Goal: Information Seeking & Learning: Learn about a topic

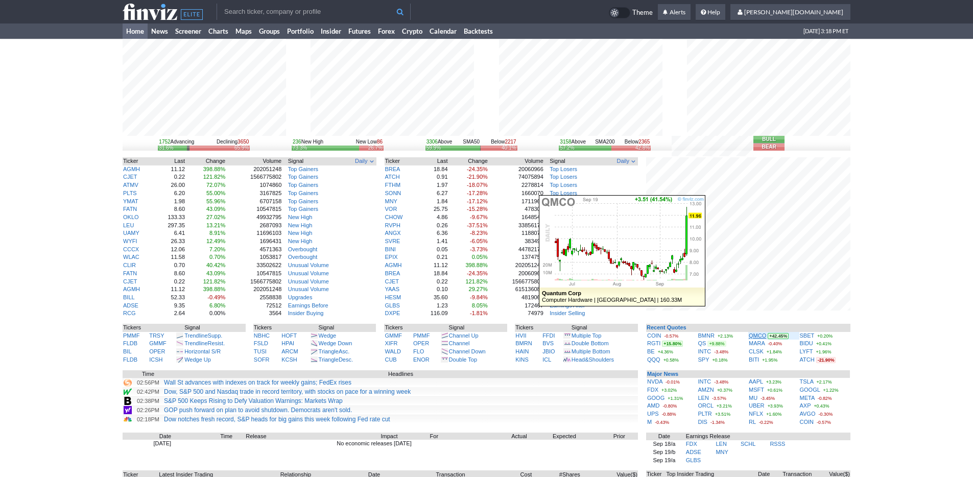
click at [758, 336] on link "QMCO" at bounding box center [757, 335] width 17 height 6
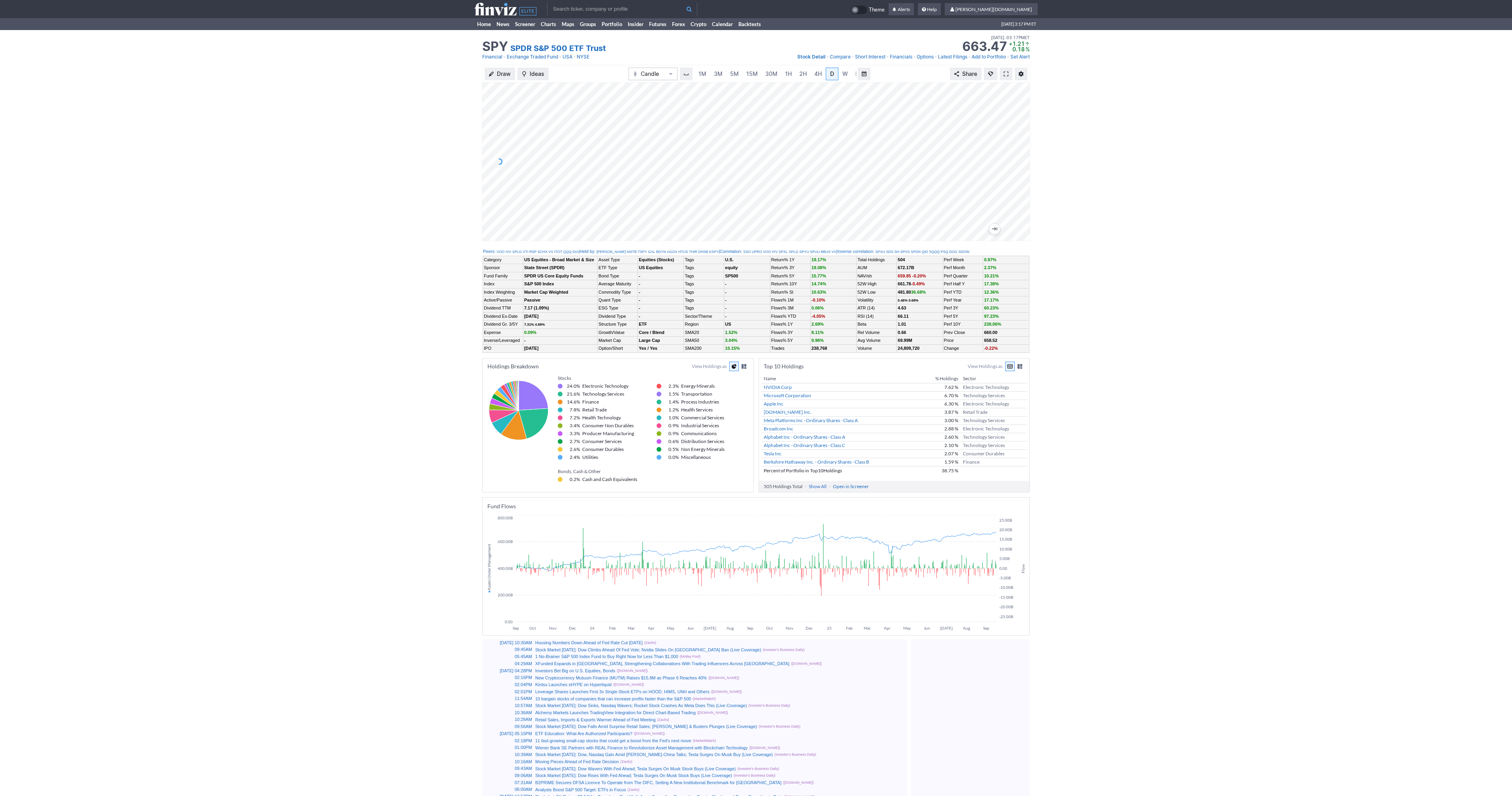
scroll to position [0, 8]
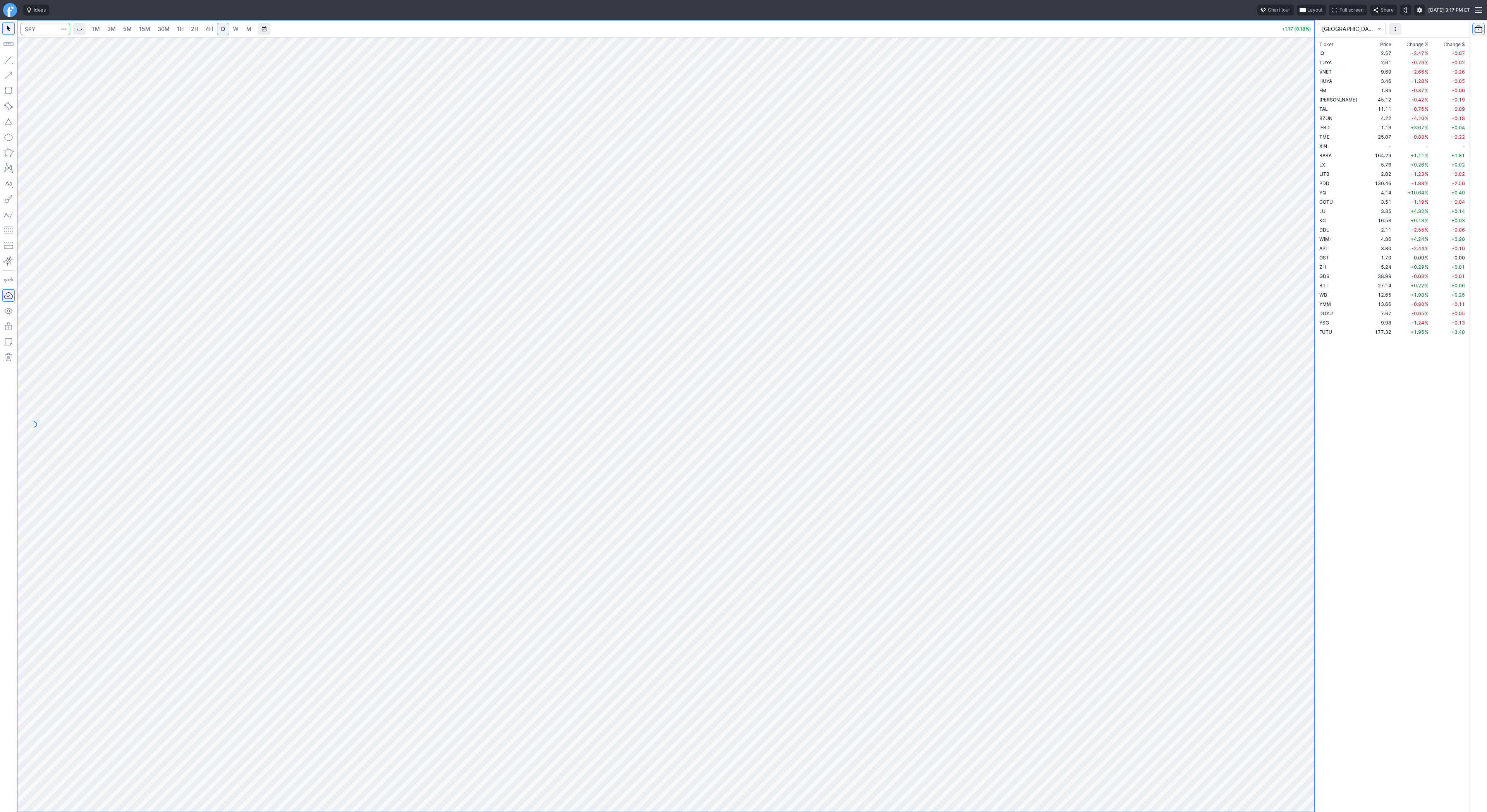
click at [45, 28] on input "Search" at bounding box center [45, 29] width 49 height 12
type input "iwm"
click at [115, 30] on span "3M" at bounding box center [111, 29] width 8 height 7
click at [140, 32] on span "15M" at bounding box center [144, 29] width 11 height 7
click at [39, 30] on input "Search" at bounding box center [45, 29] width 49 height 12
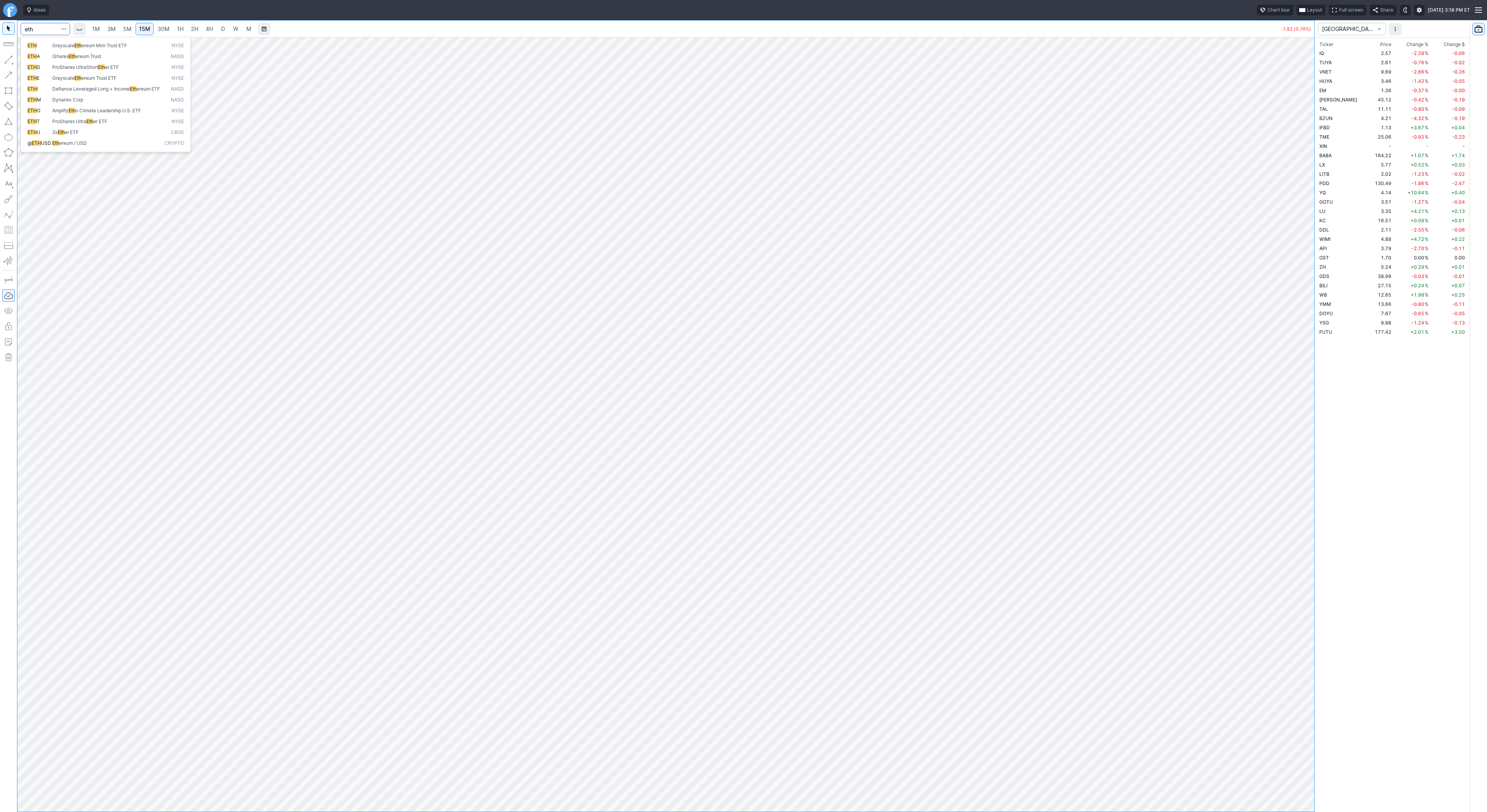
type input "eth"
click at [80, 146] on span "ereum / USD" at bounding box center [73, 143] width 27 height 6
click at [39, 32] on input "Search" at bounding box center [45, 29] width 49 height 12
type input "btc"
click at [92, 143] on button "@ BTC USD Bitcoin / USD Crypto" at bounding box center [106, 149] width 164 height 11
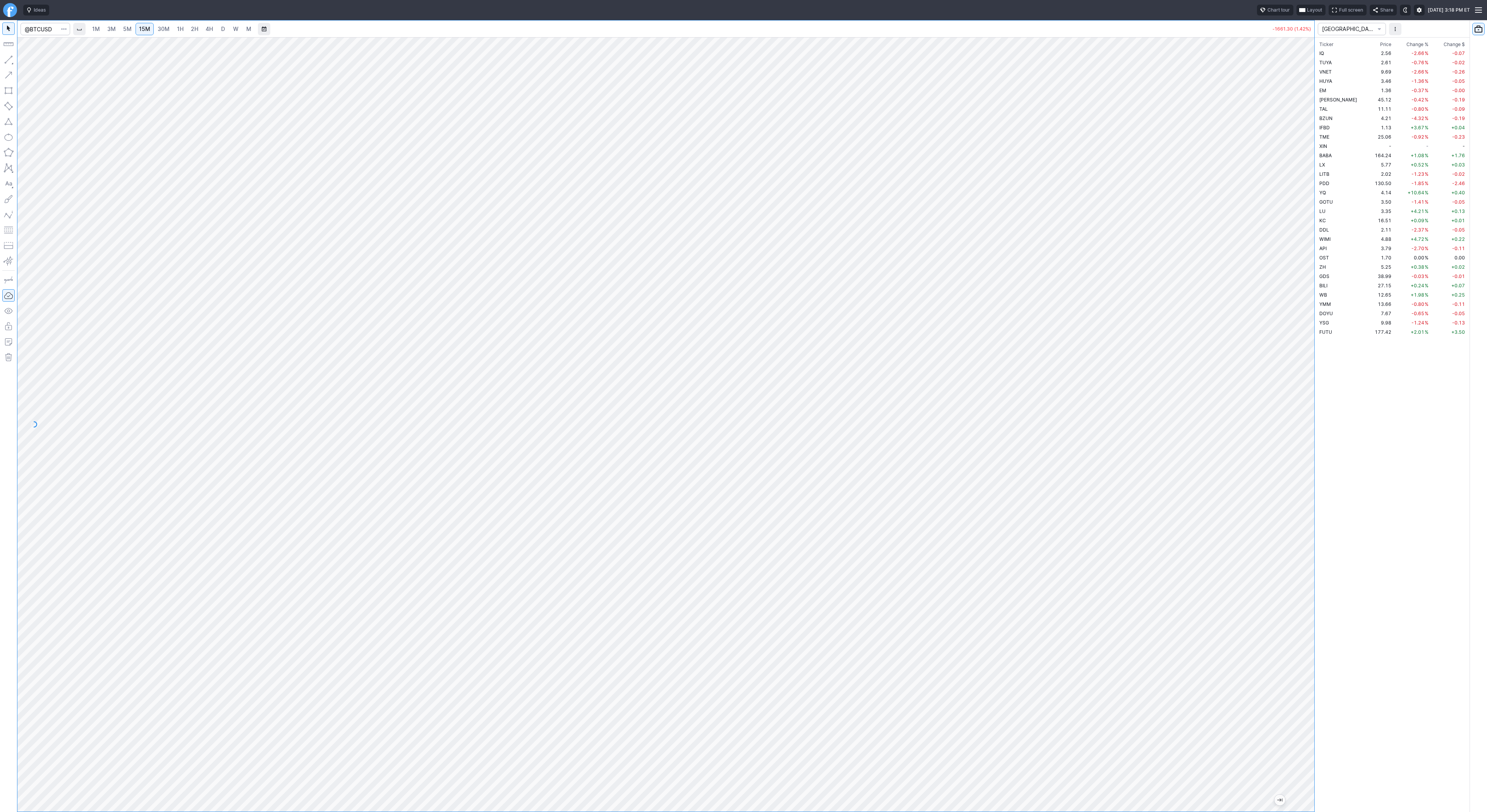
click at [192, 30] on span "2H" at bounding box center [195, 29] width 8 height 7
click at [221, 27] on span "D" at bounding box center [223, 29] width 4 height 7
click at [33, 39] on div "1M 3M 5M 15M 30M 1H 2H 4H D W M -1668.20 (1.43%)" at bounding box center [666, 415] width 1297 height 791
click at [40, 30] on input "Search" at bounding box center [45, 29] width 49 height 12
type input "trump"
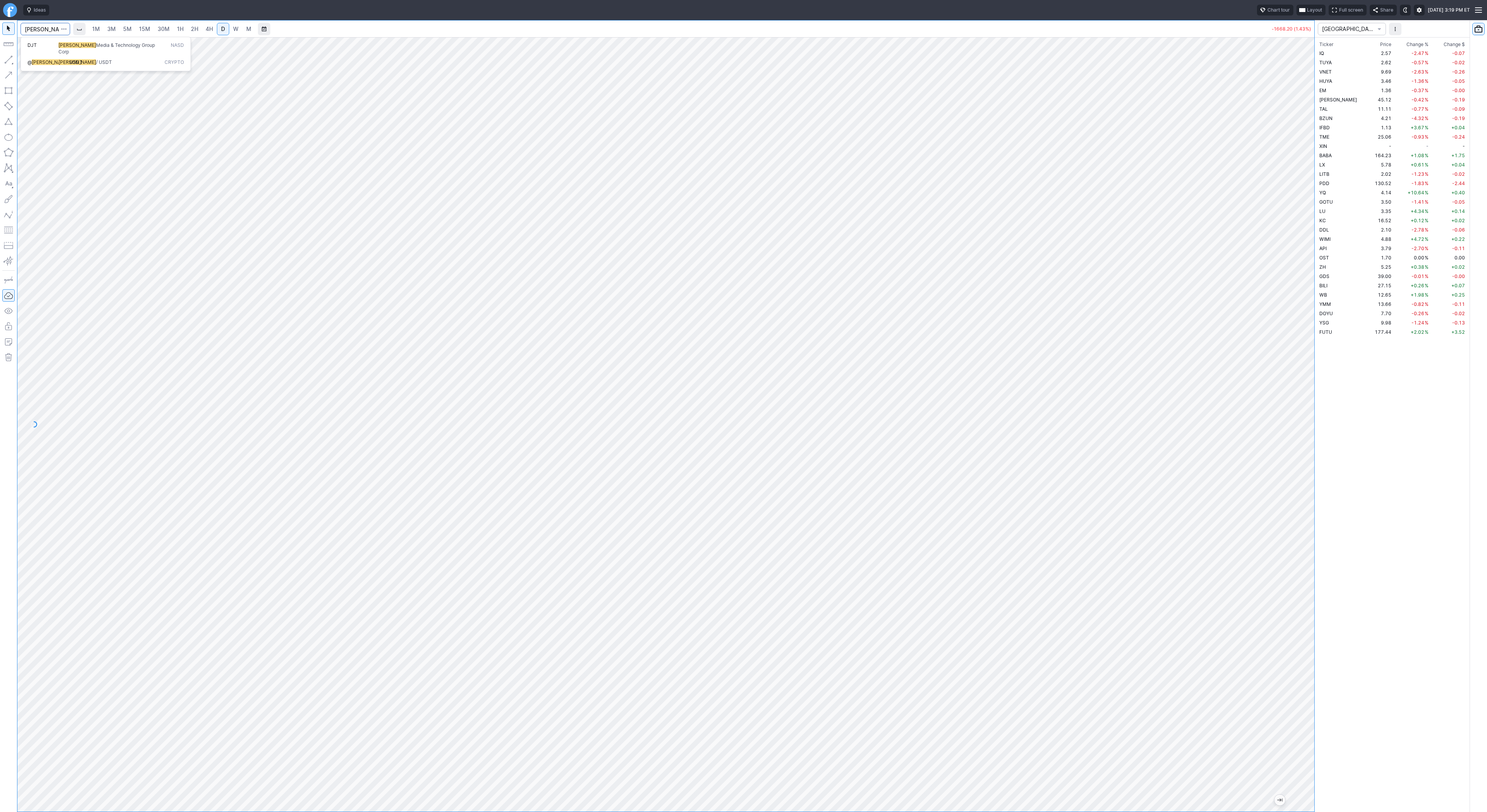
click at [64, 59] on span "Trump" at bounding box center [77, 62] width 38 height 6
click at [0, 151] on html "Ideas Chart tour Layout Full screen Share Fri SEP 19 2025 3:19 PM ET 1M 3M 5M 1…" at bounding box center [743, 406] width 1487 height 812
click at [112, 27] on span "3M" at bounding box center [111, 29] width 8 height 7
click at [134, 30] on link "5M" at bounding box center [127, 29] width 15 height 12
click at [164, 30] on span "30M" at bounding box center [164, 29] width 12 height 7
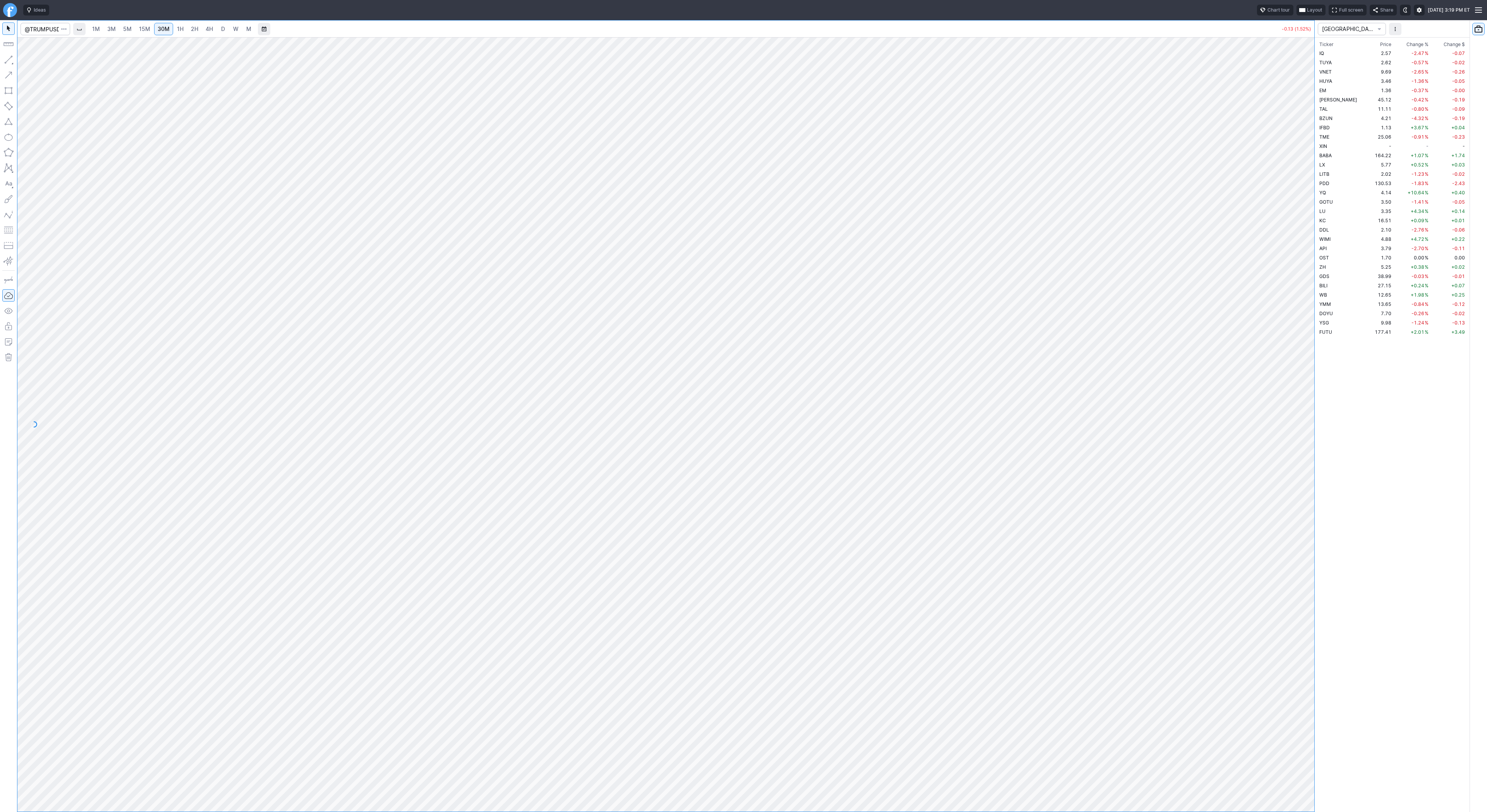
click at [184, 33] on link "1H" at bounding box center [180, 29] width 14 height 12
click at [202, 35] on div "1M 3M 5M 15M 30M 1H 2H 4H D W M" at bounding box center [171, 29] width 168 height 14
click at [193, 33] on span "2H" at bounding box center [195, 29] width 8 height 8
click at [225, 29] on link "D" at bounding box center [223, 29] width 12 height 12
click at [36, 28] on input "Search" at bounding box center [45, 29] width 49 height 12
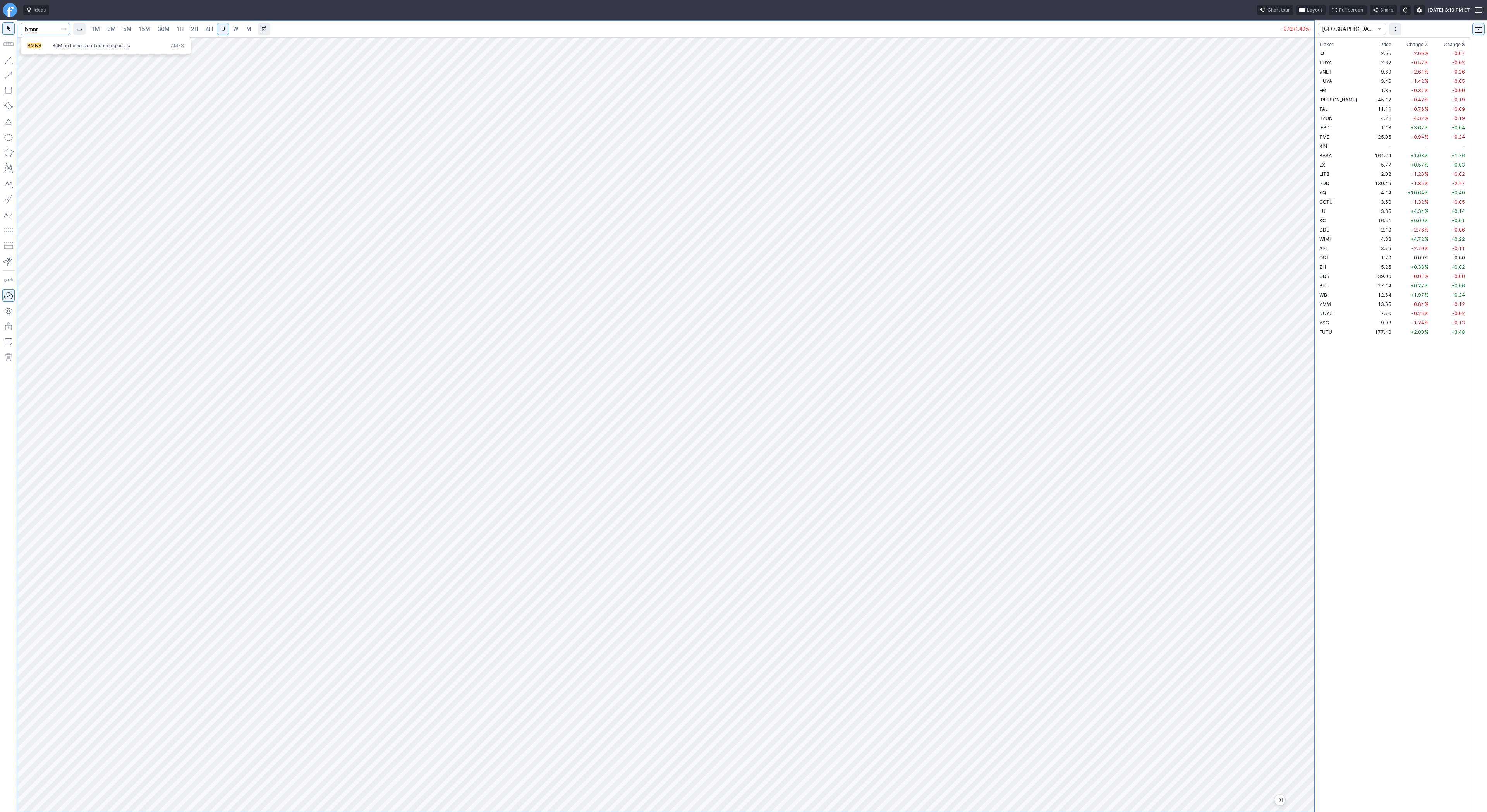
type input "bmnr"
click at [109, 27] on span "3M" at bounding box center [111, 29] width 8 height 7
click at [140, 32] on span "15M" at bounding box center [144, 29] width 11 height 7
click at [230, 29] on link "W" at bounding box center [236, 29] width 12 height 12
click at [114, 27] on span "3M" at bounding box center [111, 29] width 8 height 7
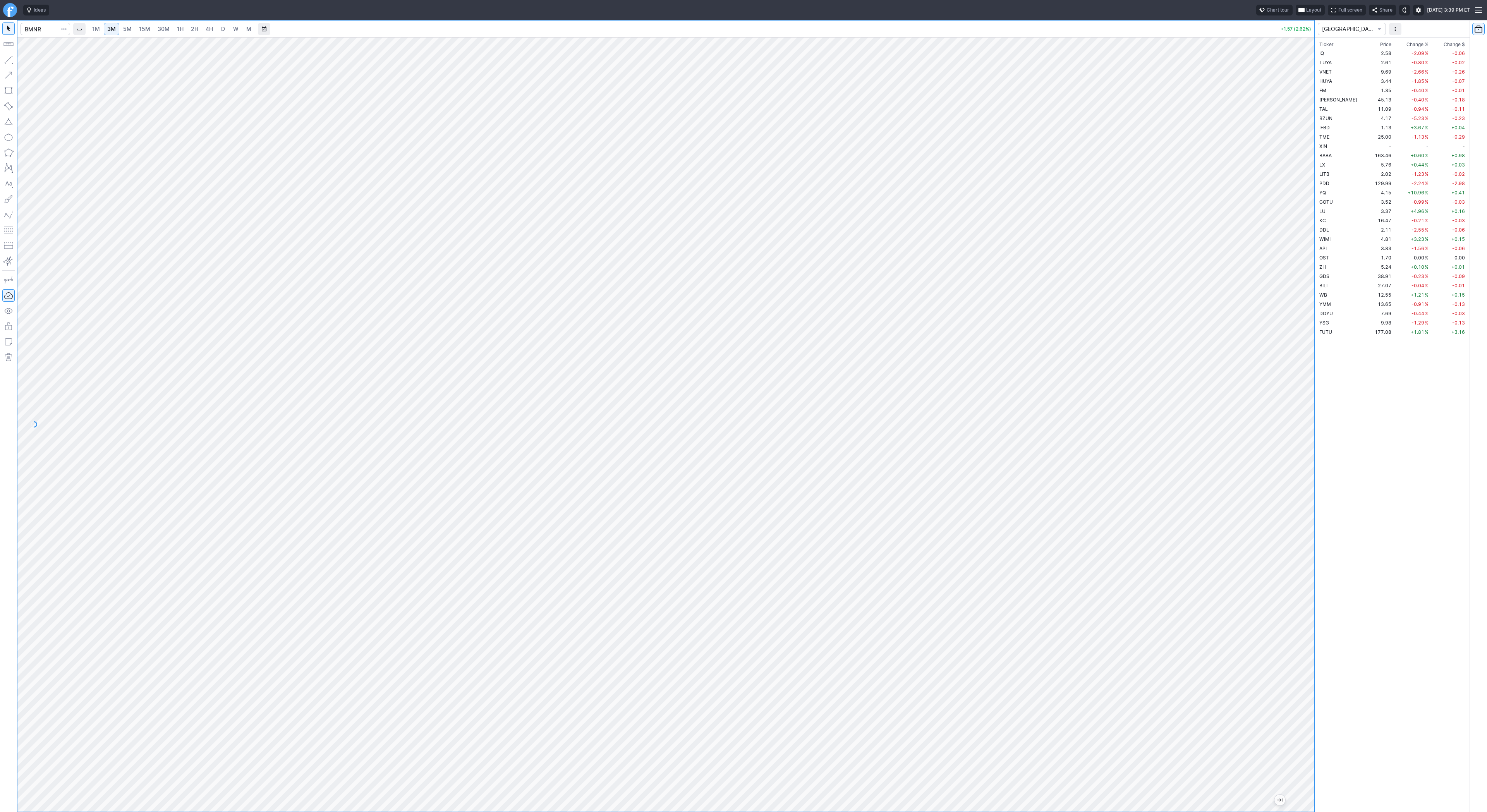
click at [130, 30] on span "5M" at bounding box center [127, 29] width 8 height 7
click at [151, 35] on div "1M 3M 5M 15M 30M 1H 2H 4H D W M" at bounding box center [171, 29] width 168 height 14
click at [145, 28] on span "15M" at bounding box center [144, 29] width 11 height 7
click at [112, 29] on span "3M" at bounding box center [111, 29] width 8 height 7
click at [34, 27] on input "Search" at bounding box center [45, 29] width 49 height 12
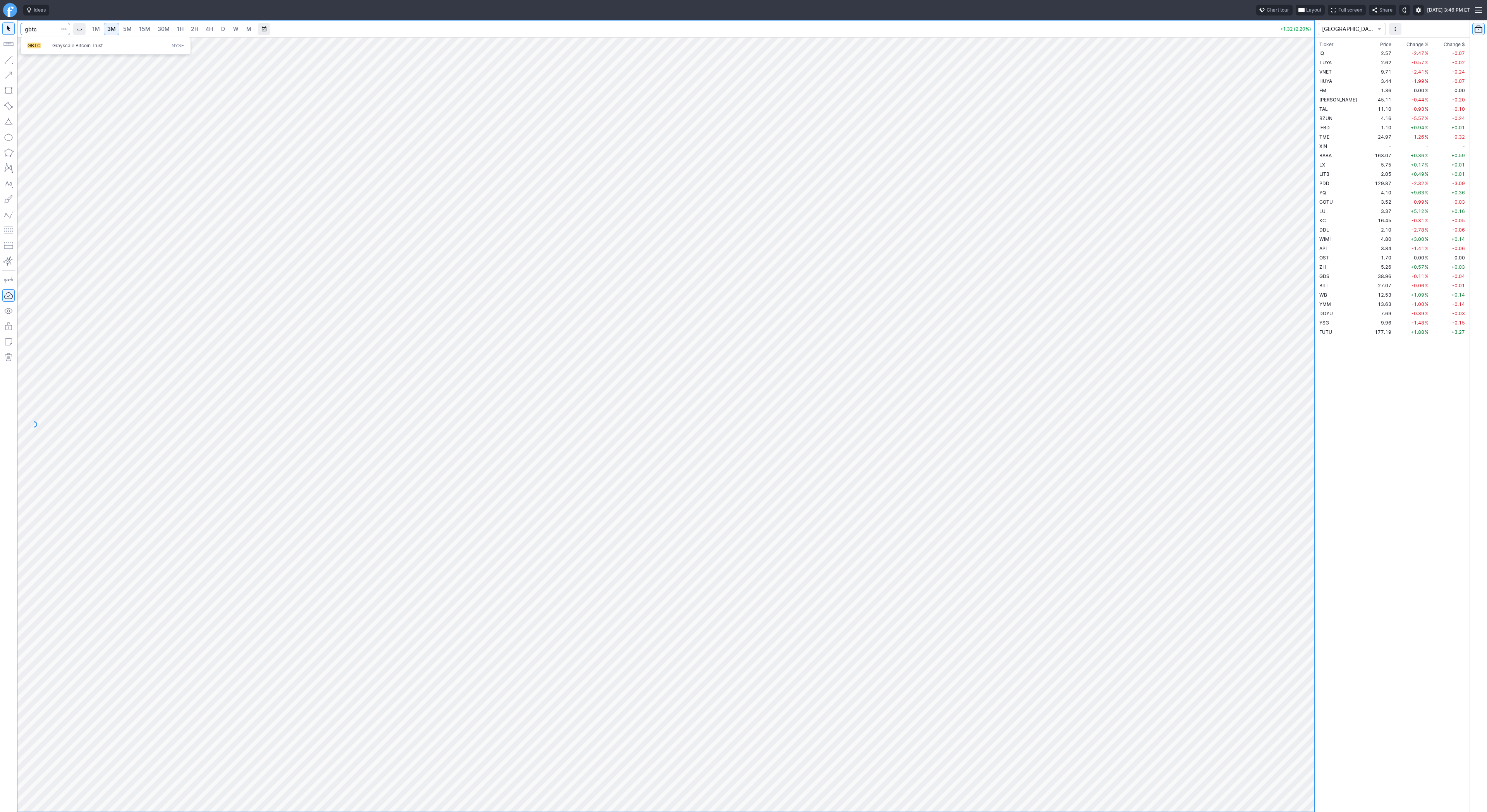
type input "gbtc"
click at [221, 30] on span "D" at bounding box center [223, 29] width 5 height 8
click at [121, 32] on link "5M" at bounding box center [127, 29] width 15 height 12
click at [136, 31] on link "15M" at bounding box center [145, 29] width 18 height 12
click at [164, 31] on span "30M" at bounding box center [164, 29] width 12 height 7
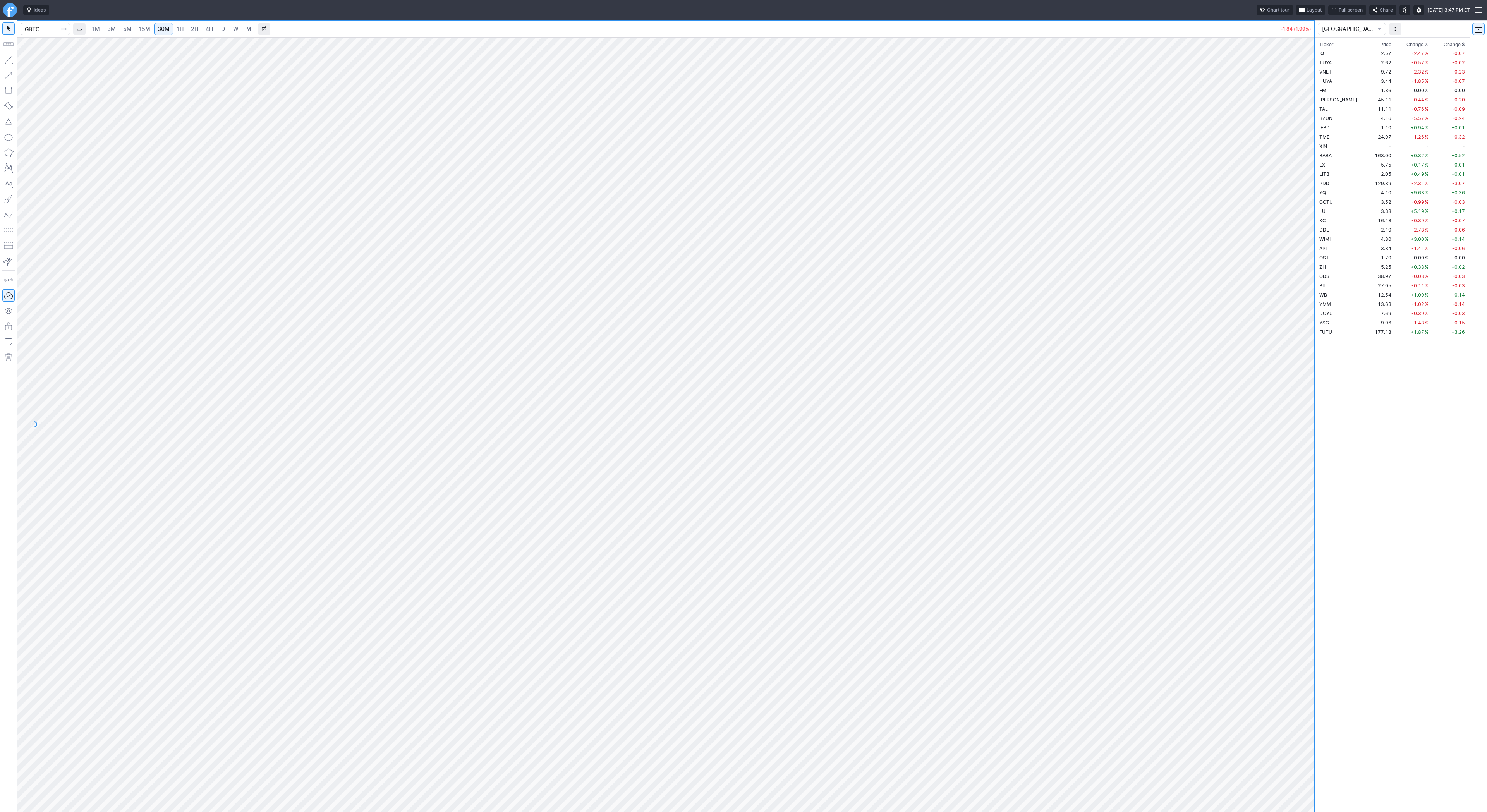
click at [193, 33] on link "2H" at bounding box center [194, 29] width 14 height 12
click at [5, 57] on button "button" at bounding box center [8, 59] width 12 height 12
click at [36, 61] on span "Line" at bounding box center [45, 61] width 31 height 8
click at [110, 29] on span "3M" at bounding box center [111, 29] width 8 height 7
click at [145, 31] on span "15M" at bounding box center [144, 29] width 11 height 7
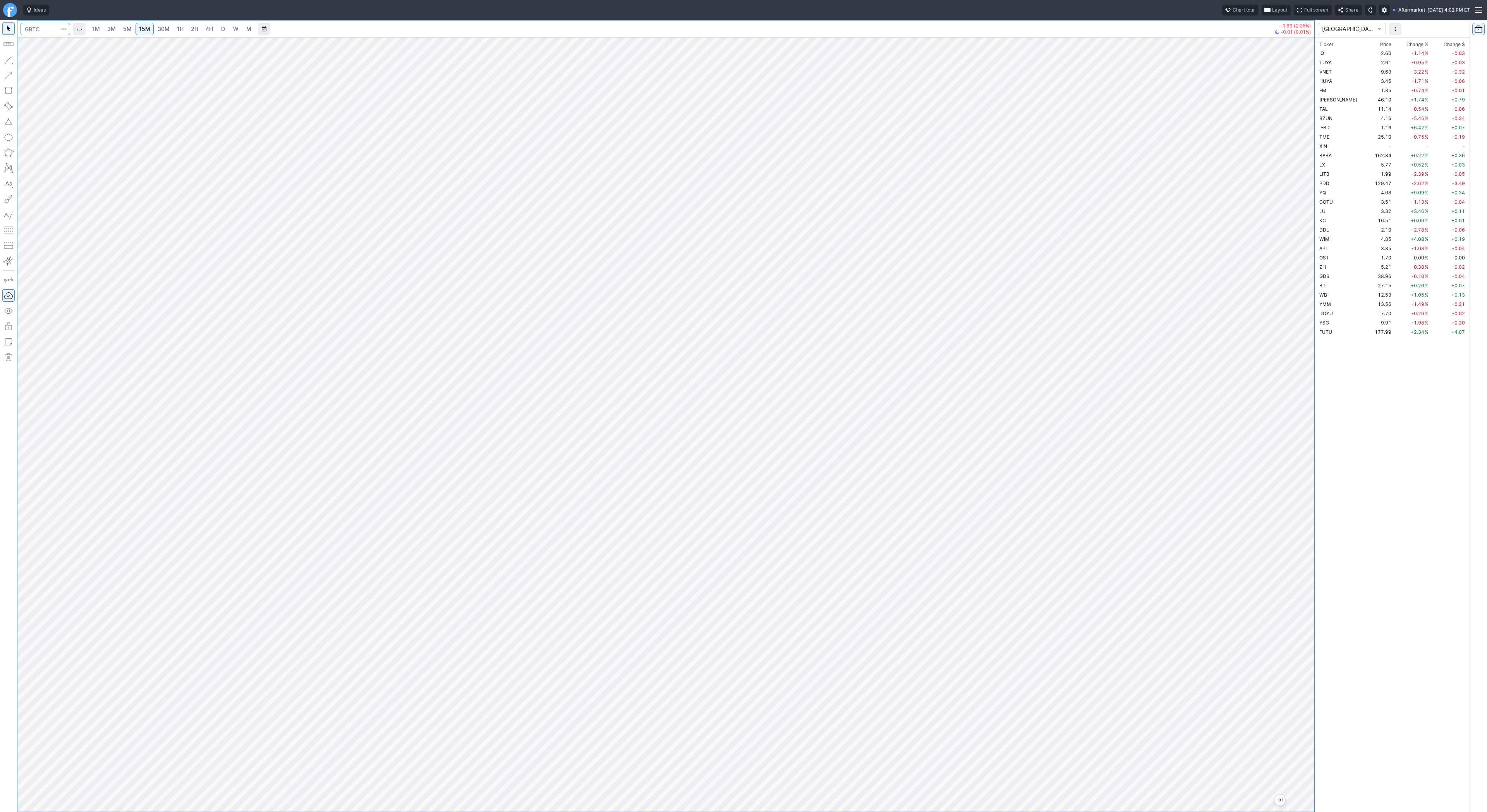
click at [39, 32] on input "Search" at bounding box center [45, 29] width 49 height 12
type input "djt"
click at [217, 27] on link "D" at bounding box center [223, 29] width 12 height 12
click at [11, 61] on button "button" at bounding box center [8, 59] width 12 height 12
click at [36, 62] on span "Line" at bounding box center [45, 61] width 31 height 8
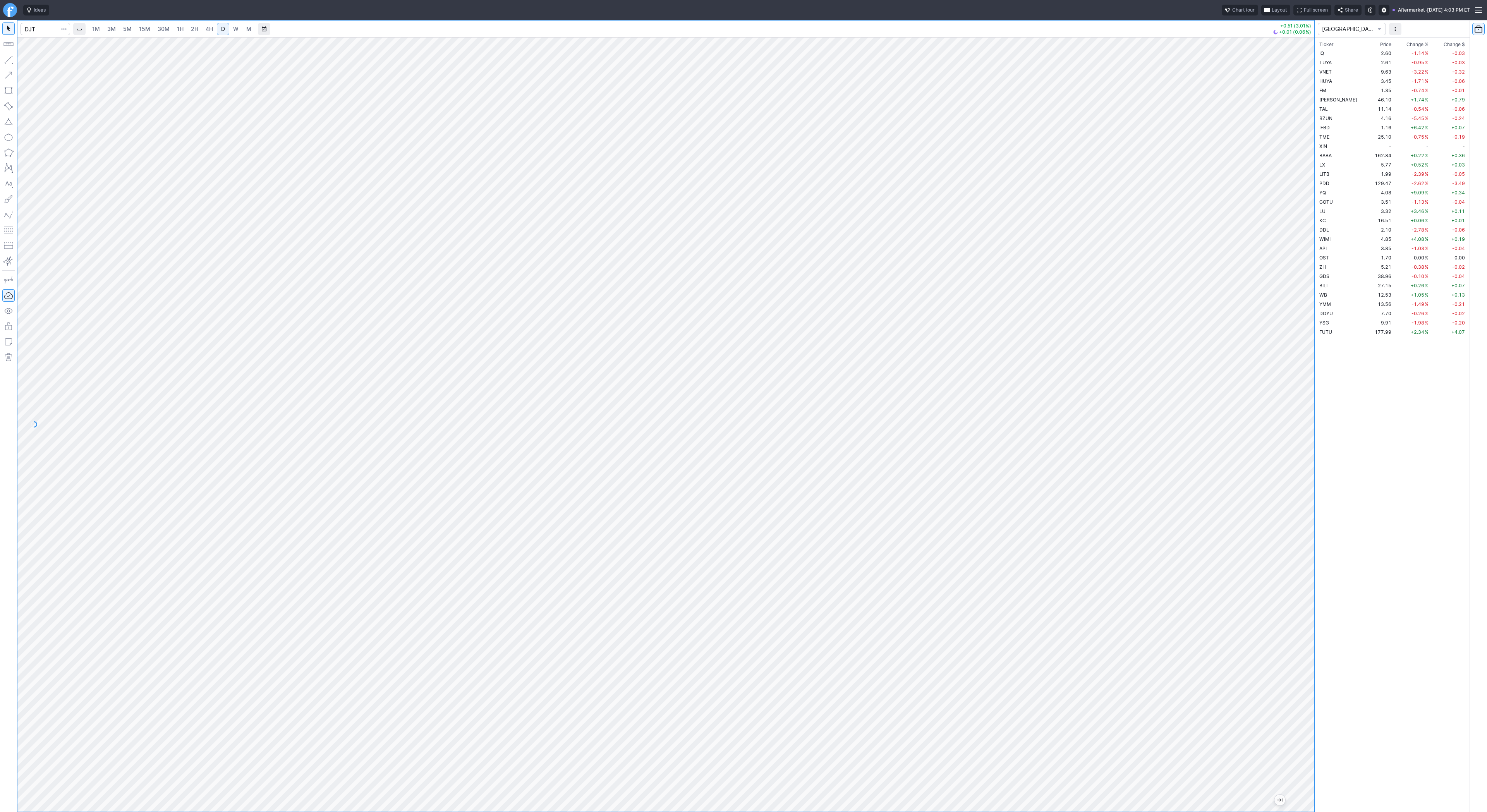
click at [108, 31] on span "3M" at bounding box center [111, 29] width 8 height 7
click at [148, 33] on link "15M" at bounding box center [145, 29] width 18 height 12
click at [191, 29] on span "2H" at bounding box center [195, 29] width 8 height 7
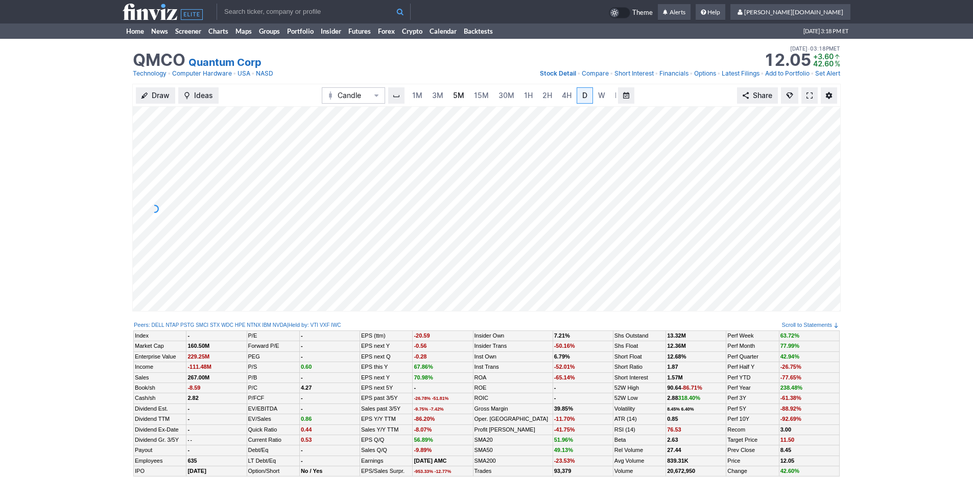
scroll to position [0, 10]
click at [438, 97] on link "5M" at bounding box center [448, 95] width 20 height 16
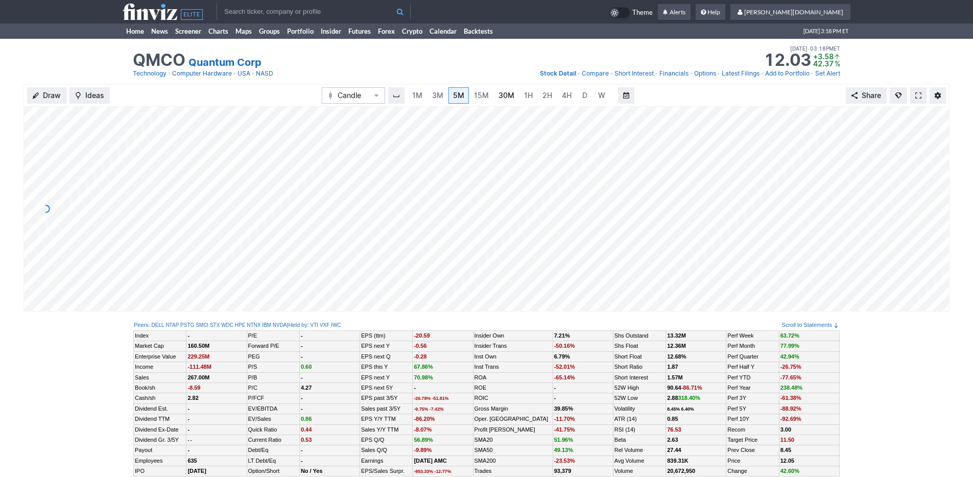
click at [494, 98] on link "30M" at bounding box center [506, 95] width 25 height 16
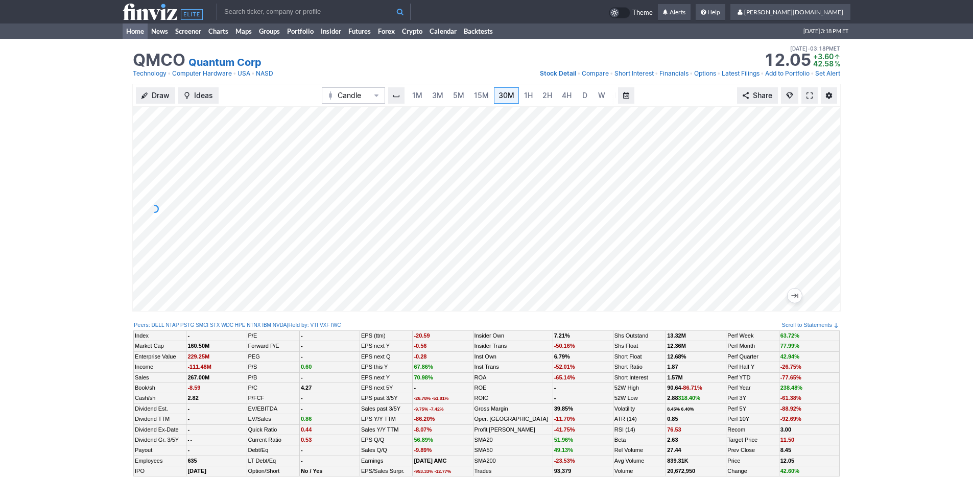
click at [139, 32] on link "Home" at bounding box center [135, 30] width 25 height 15
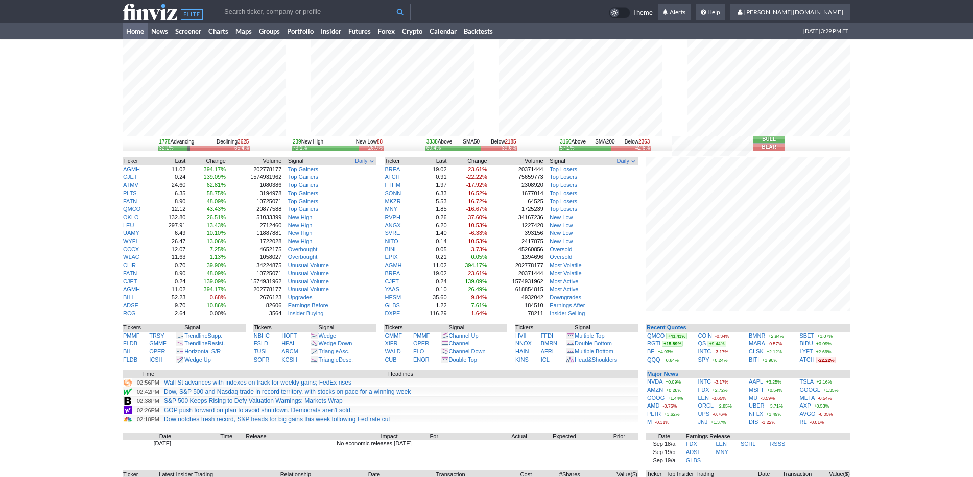
click at [368, 11] on input "text" at bounding box center [314, 12] width 194 height 16
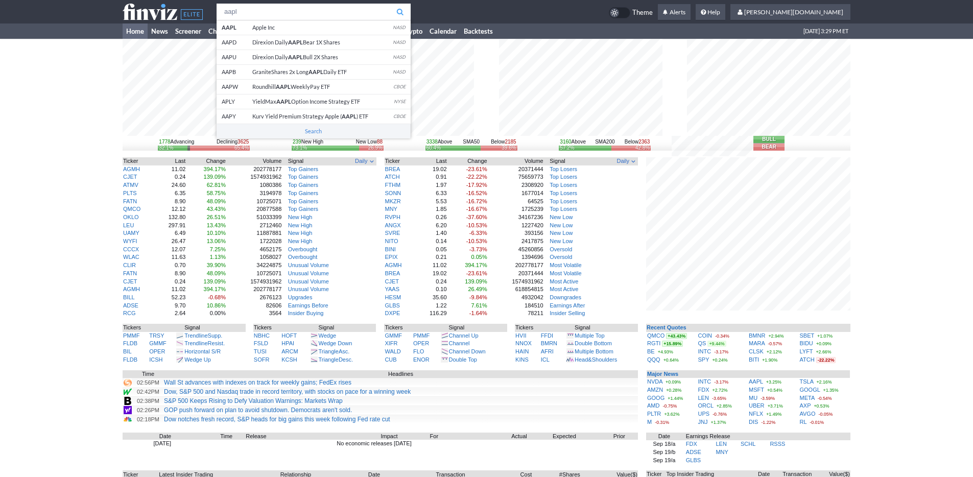
type input "aapl"
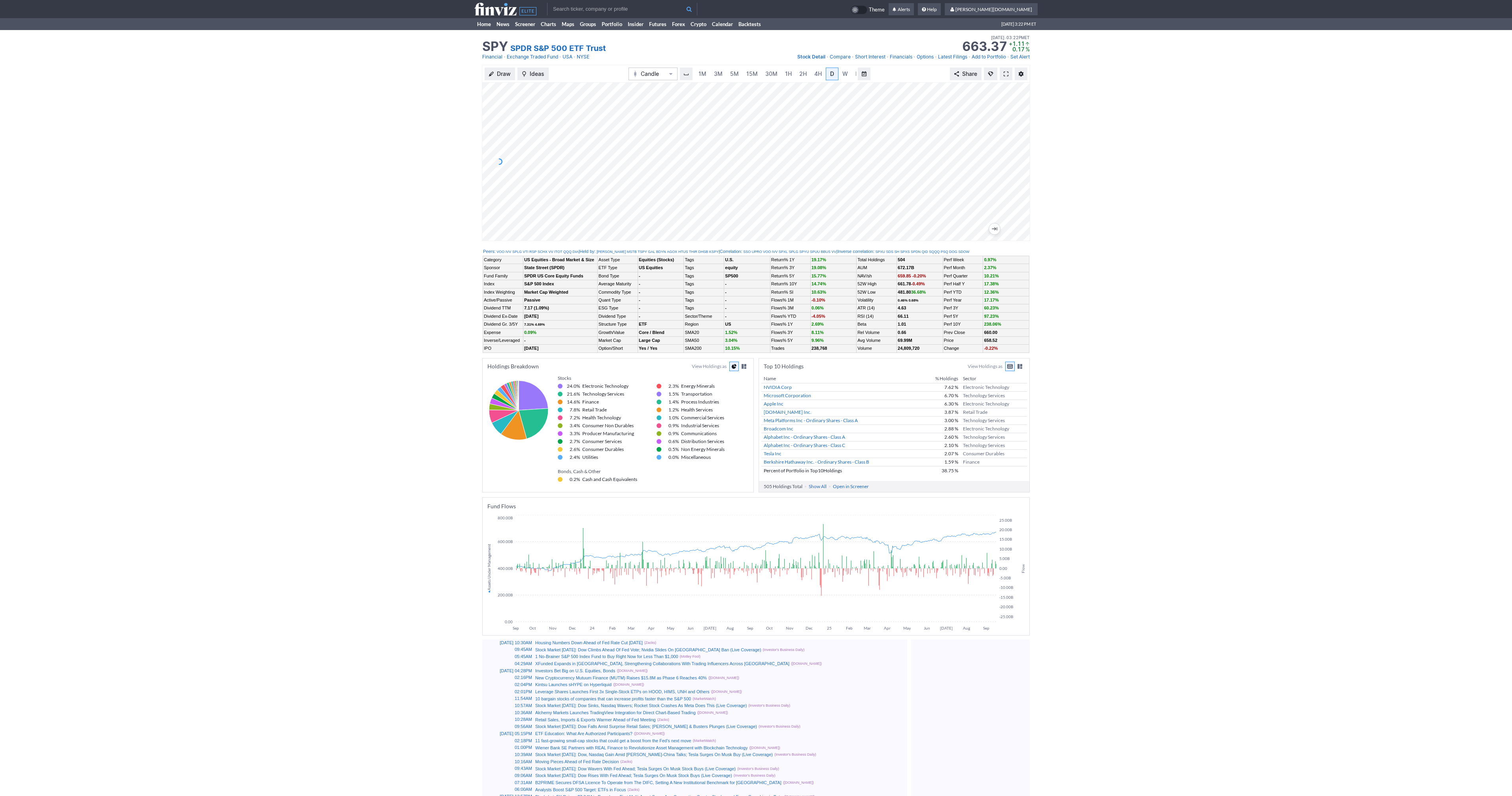
scroll to position [0, 8]
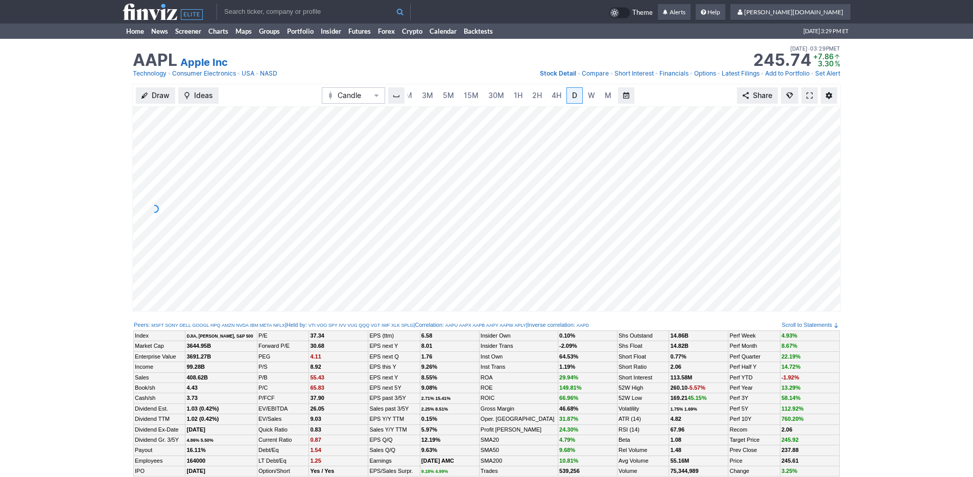
click at [114, 99] on div "Draw Ideas Candle 1M 3M 5M 15M 30M 1H 2H 4H D W M Share" at bounding box center [486, 202] width 973 height 236
click at [136, 29] on link "Home" at bounding box center [135, 30] width 25 height 15
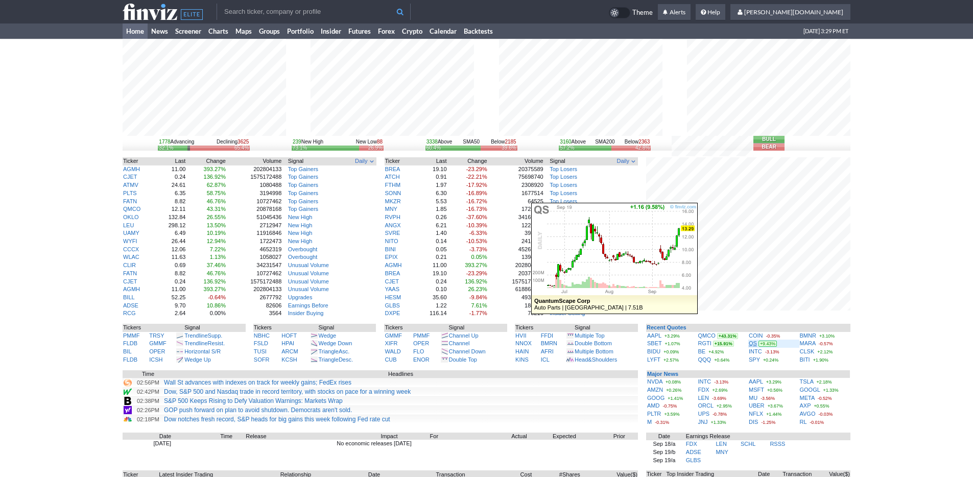
click at [750, 343] on link "QS" at bounding box center [753, 343] width 8 height 6
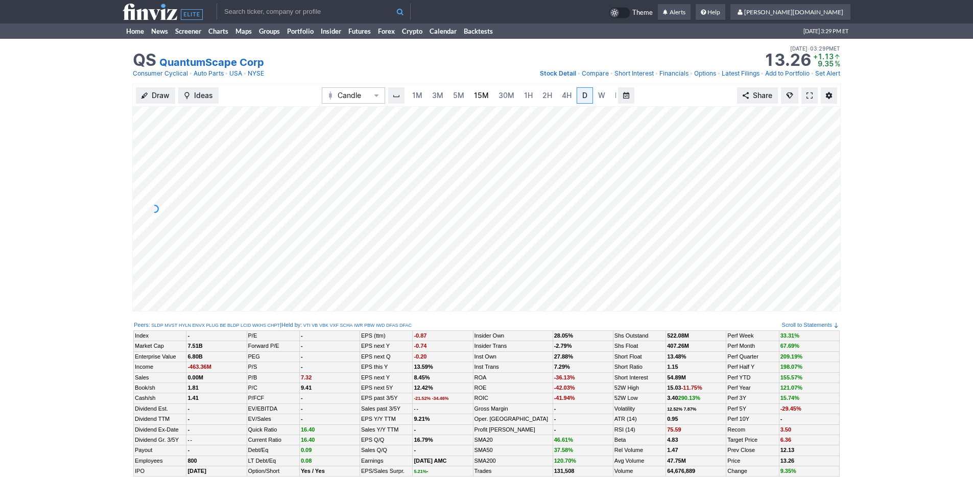
scroll to position [0, 10]
click at [464, 96] on span "15M" at bounding box center [471, 95] width 15 height 9
click at [135, 34] on link "Home" at bounding box center [135, 30] width 25 height 15
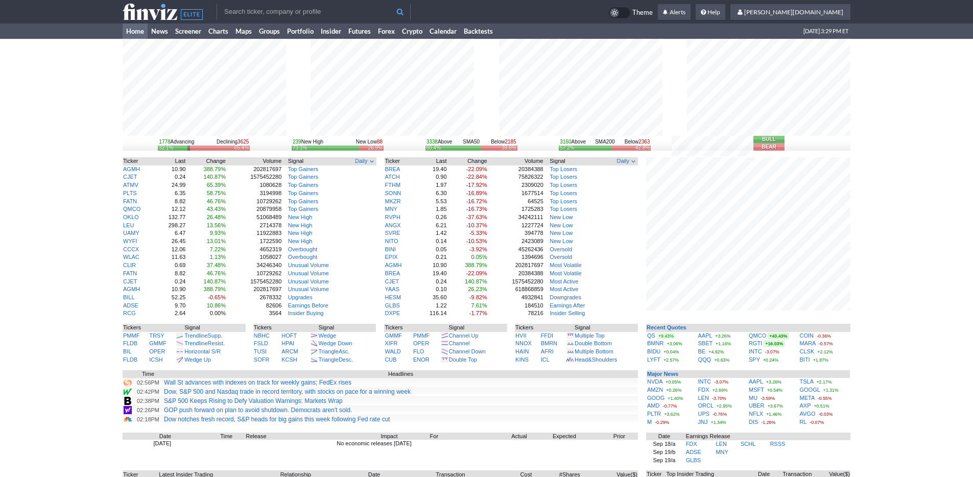
click at [305, 13] on input "text" at bounding box center [314, 12] width 194 height 16
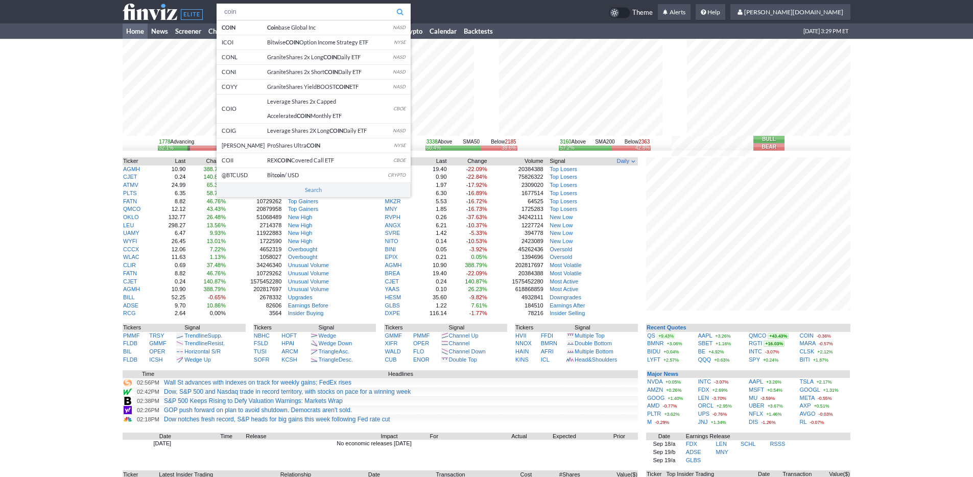
type input "coin"
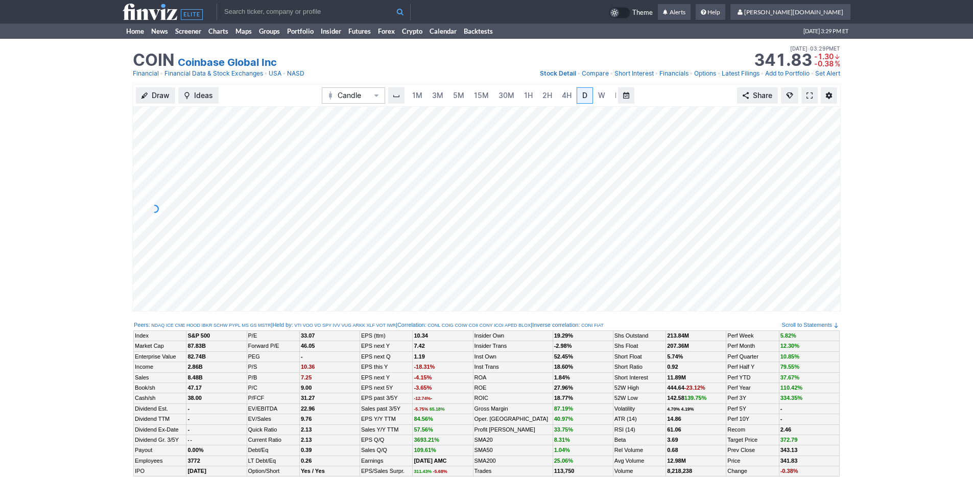
scroll to position [0, 10]
click at [438, 99] on link "5M" at bounding box center [448, 95] width 20 height 16
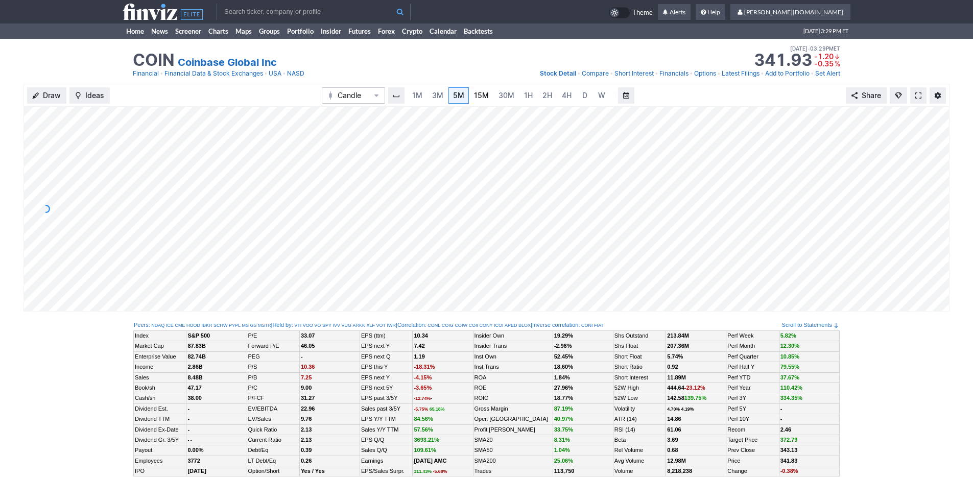
click at [478, 97] on span "15M" at bounding box center [481, 95] width 15 height 9
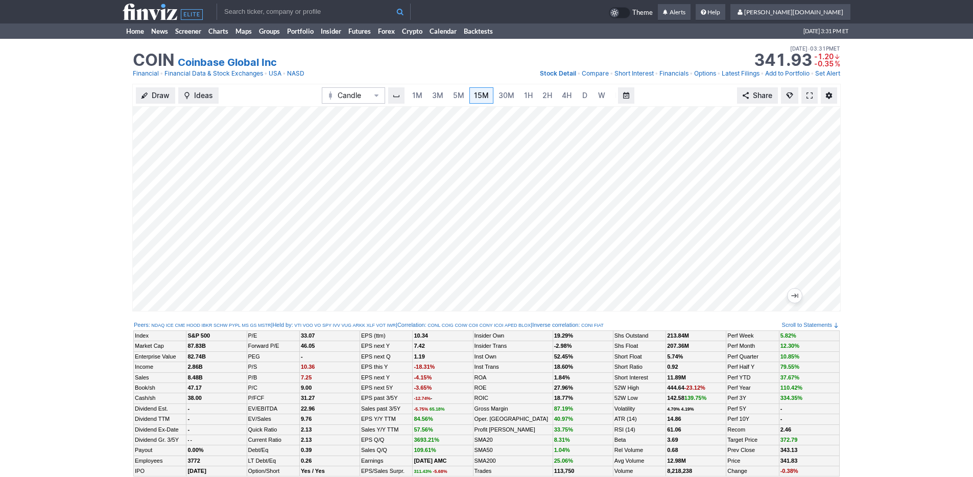
click at [120, 52] on div "COIN Coinbase Global Inc Last Close Sep 19 • 03:29PM ET 341.83 Dollar change -1…" at bounding box center [486, 61] width 973 height 45
click at [134, 32] on link "Home" at bounding box center [135, 30] width 25 height 15
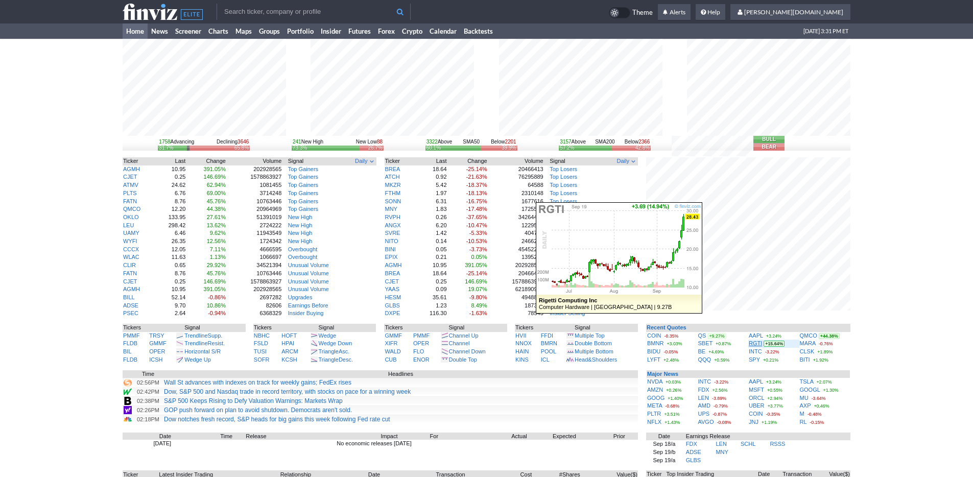
click at [755, 343] on link "RGTI" at bounding box center [755, 343] width 13 height 6
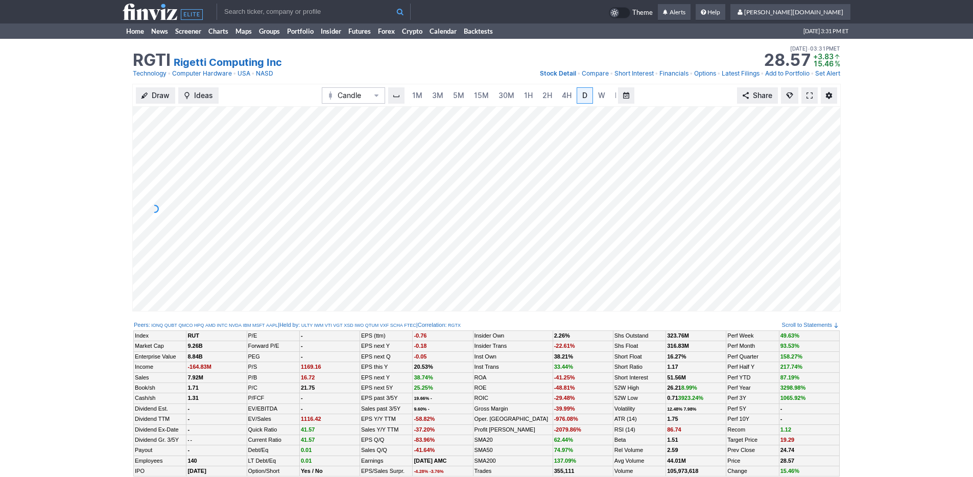
scroll to position [0, 10]
click at [593, 96] on link "W" at bounding box center [591, 95] width 16 height 16
click at [461, 97] on link "15M" at bounding box center [471, 95] width 24 height 16
click at [136, 36] on link "Home" at bounding box center [135, 30] width 25 height 15
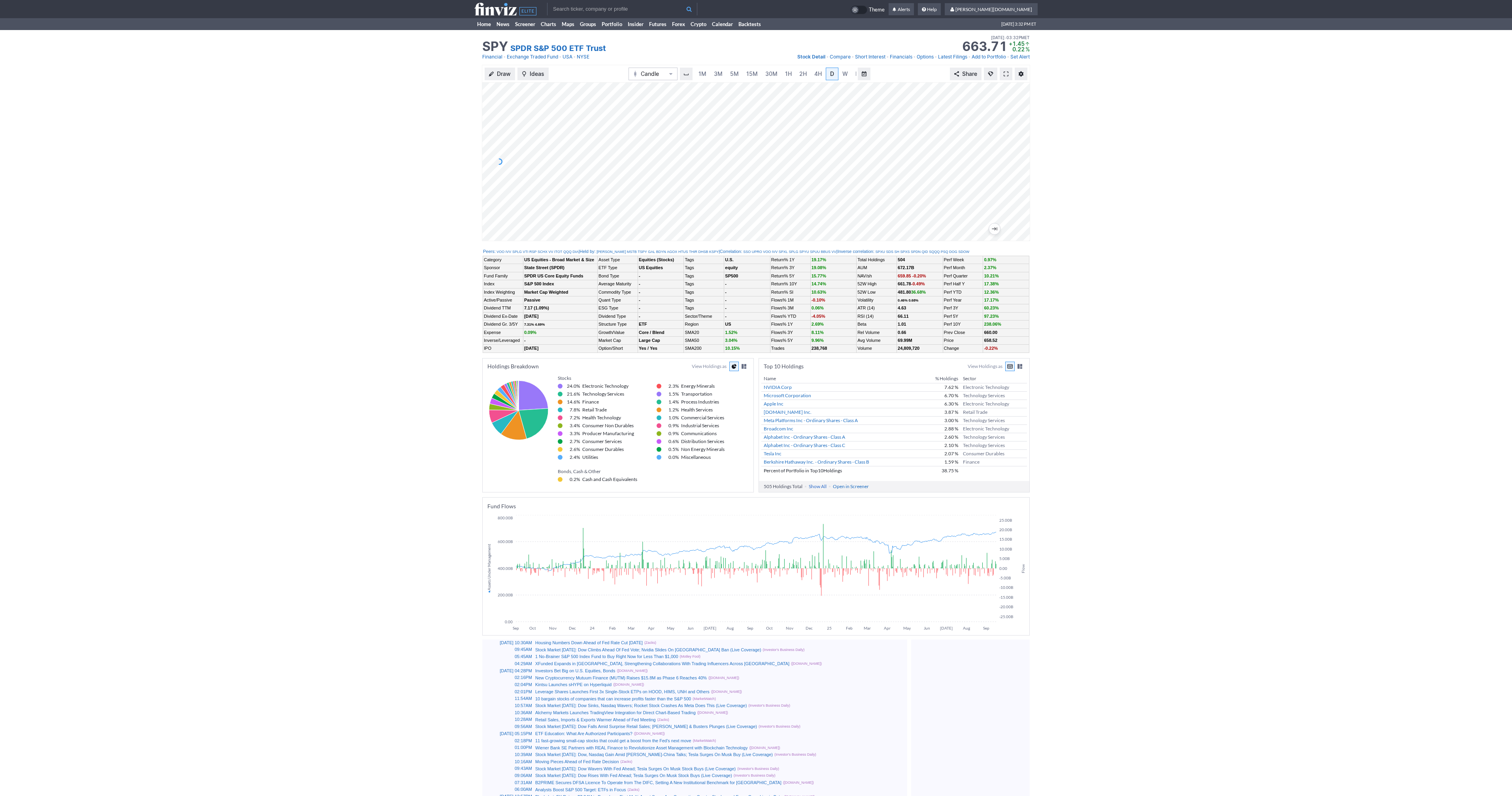
scroll to position [0, 8]
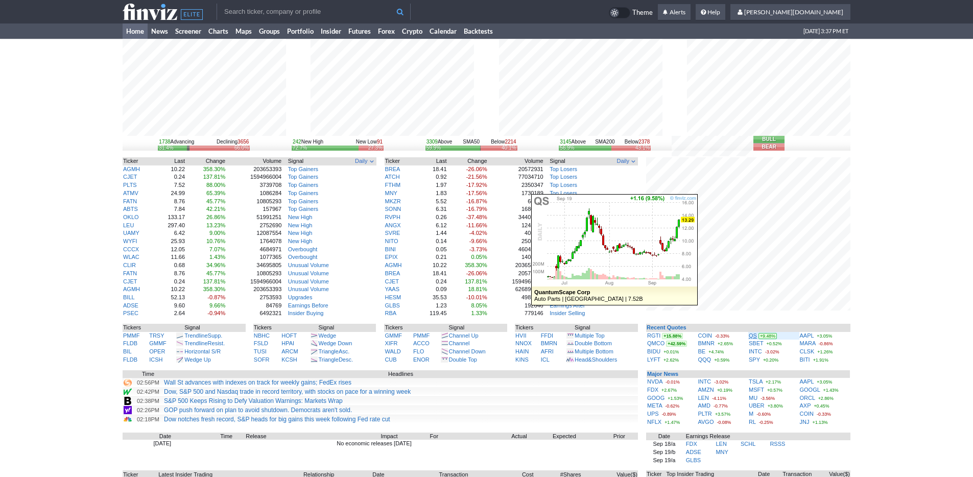
click at [750, 335] on link "QS" at bounding box center [753, 335] width 8 height 6
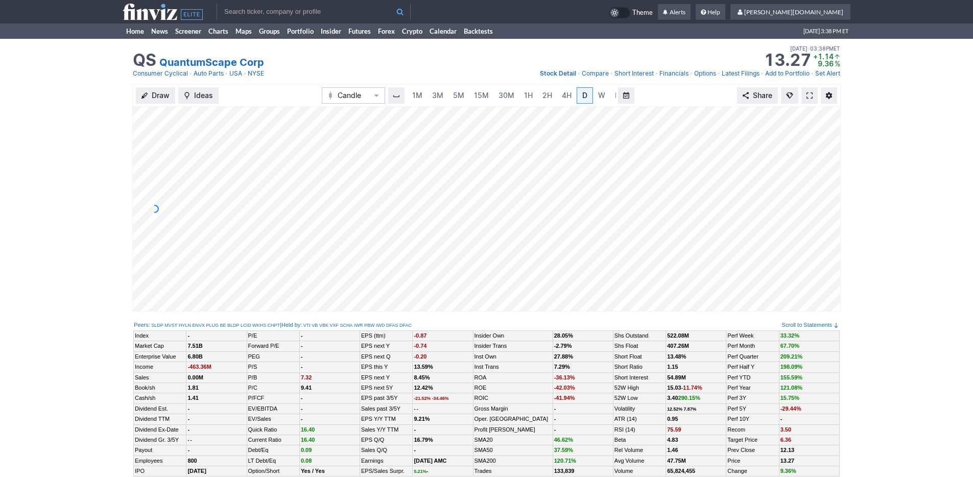
scroll to position [0, 10]
click at [459, 93] on link "15M" at bounding box center [471, 95] width 24 height 16
click at [527, 97] on span "1H" at bounding box center [528, 95] width 9 height 9
click at [553, 96] on span "4H" at bounding box center [557, 95] width 10 height 9
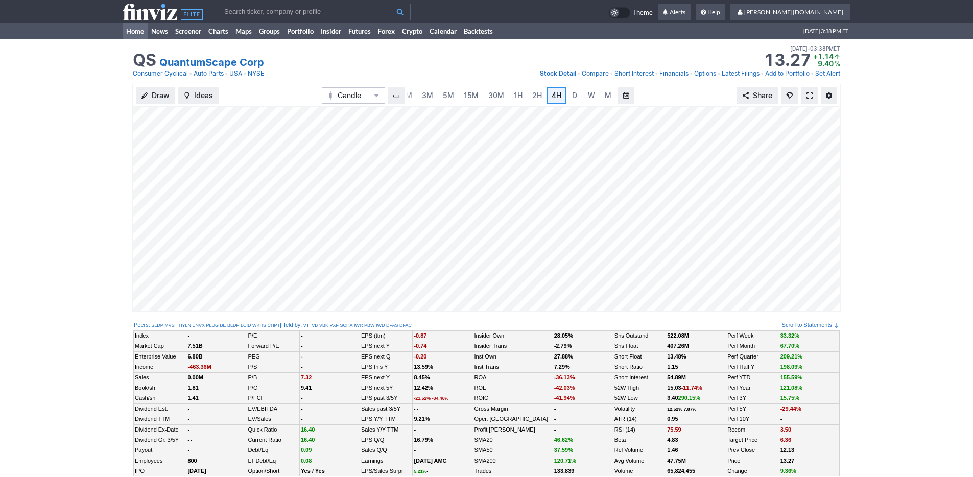
click at [131, 33] on link "Home" at bounding box center [135, 30] width 25 height 15
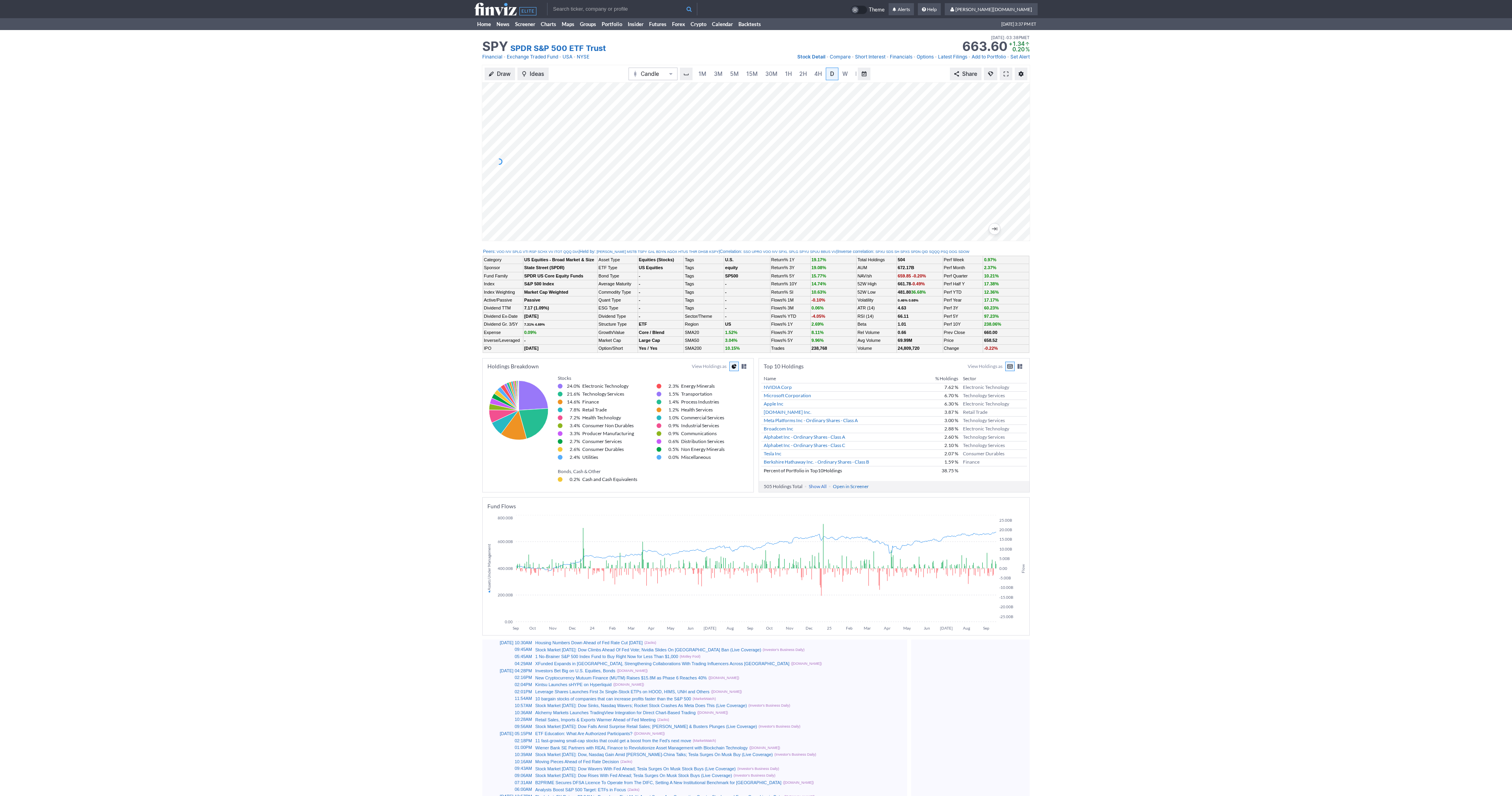
scroll to position [0, 8]
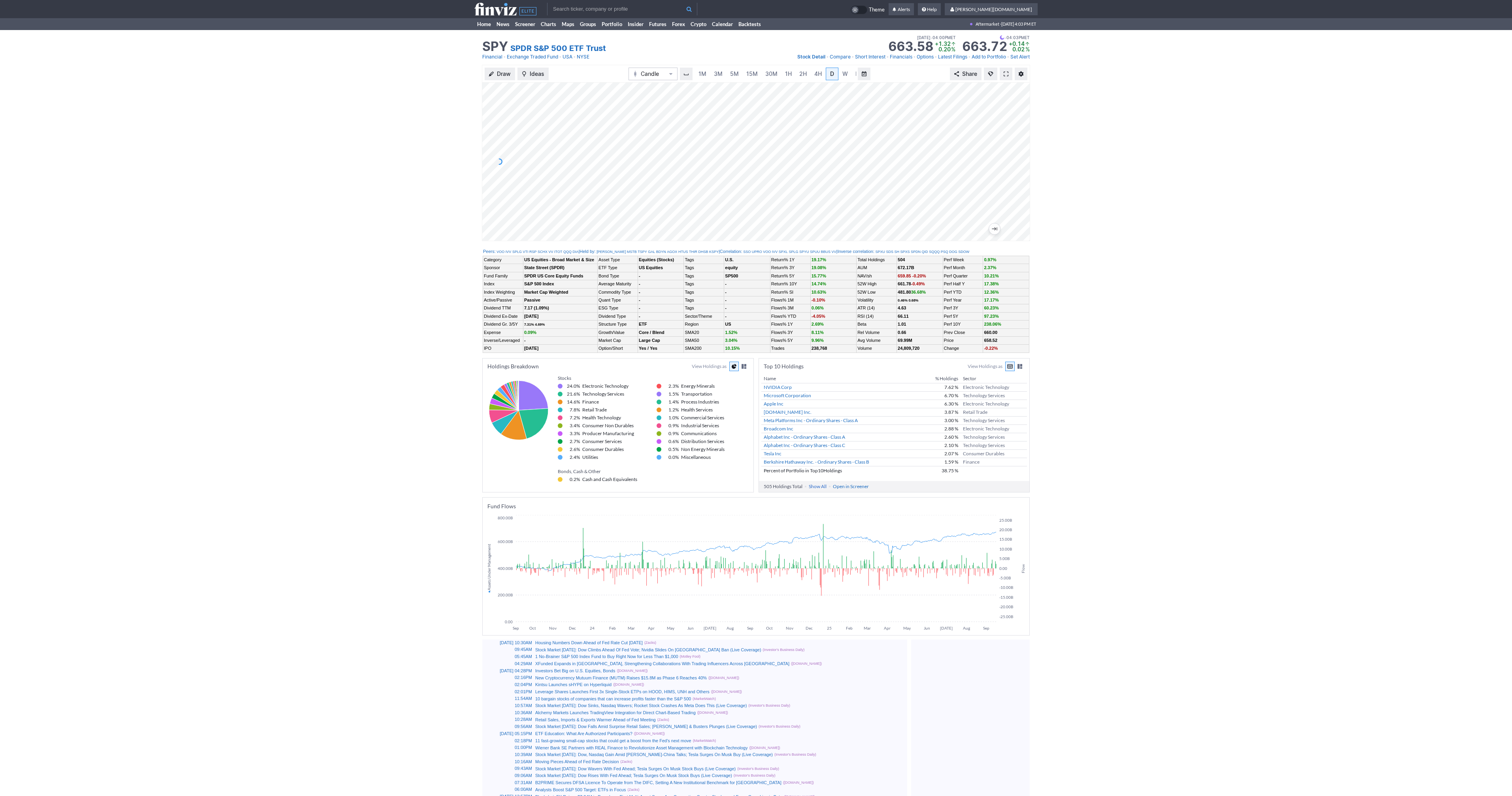
scroll to position [0, 8]
